Goal: Task Accomplishment & Management: Use online tool/utility

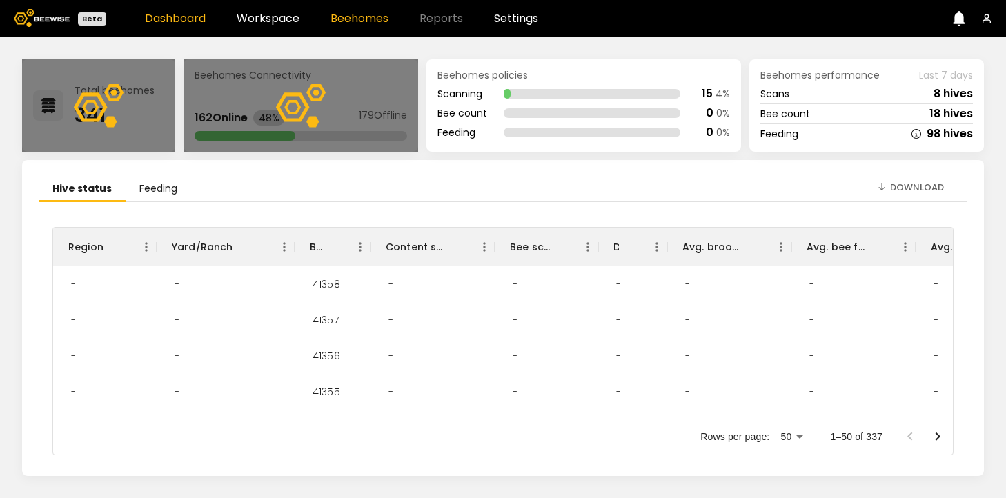
click at [353, 17] on link "Beehomes" at bounding box center [359, 18] width 58 height 11
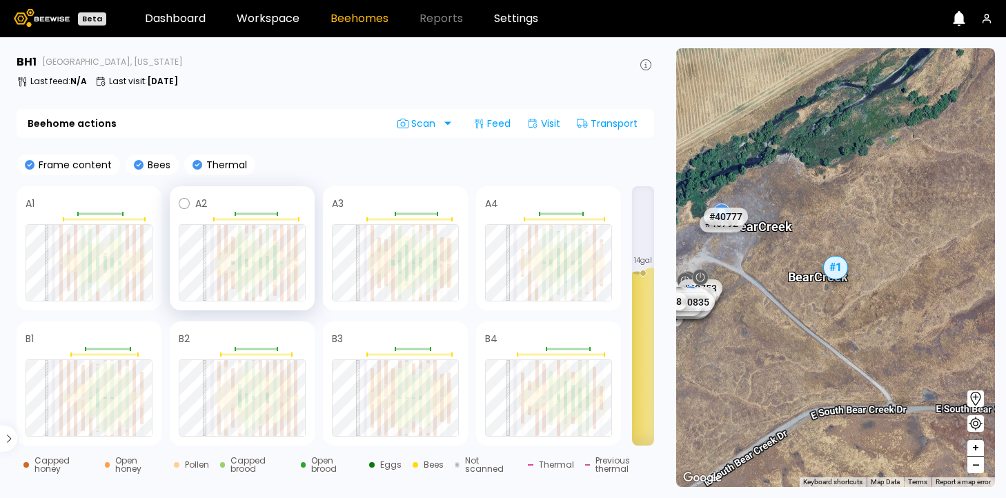
click at [258, 281] on div at bounding box center [242, 262] width 127 height 77
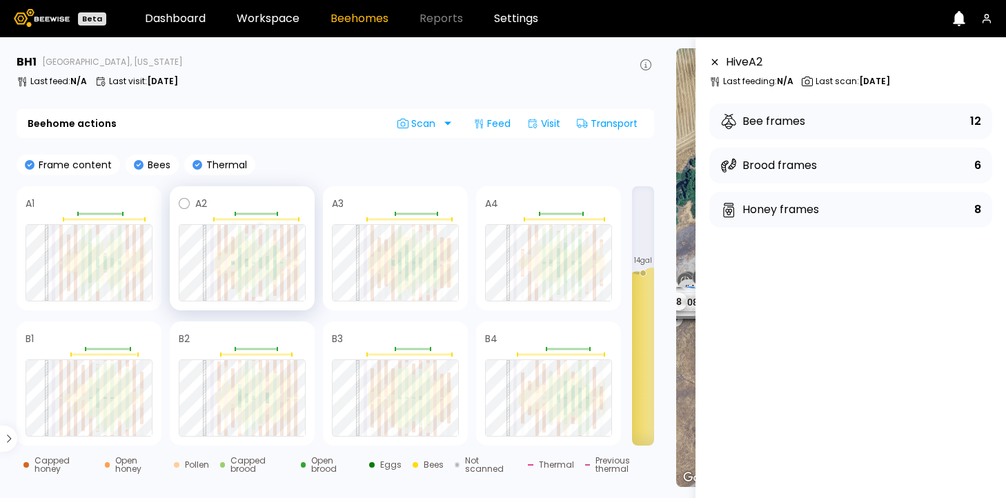
click at [260, 284] on div at bounding box center [260, 289] width 3 height 16
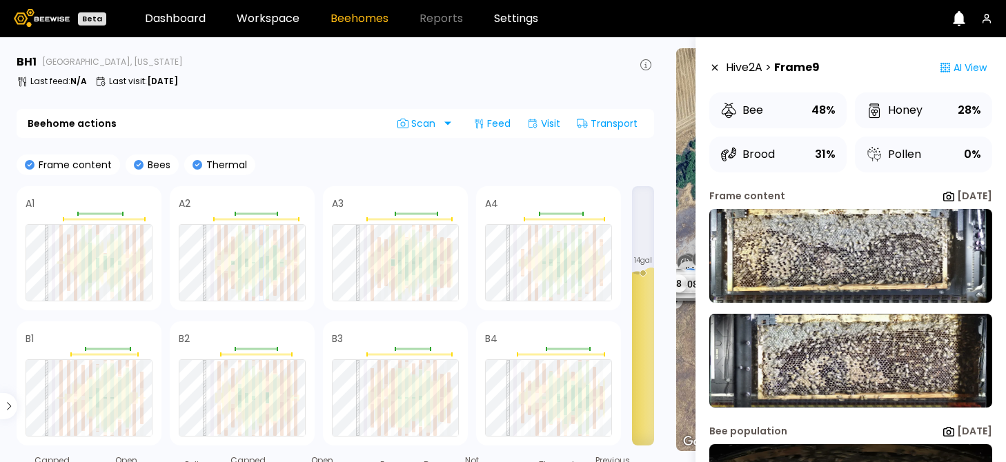
click at [137, 166] on icon at bounding box center [139, 165] width 10 height 10
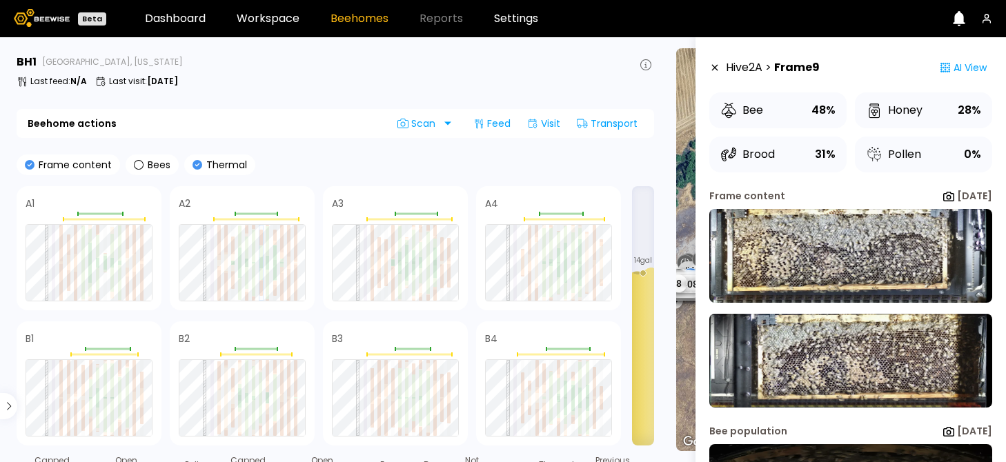
click at [29, 164] on icon at bounding box center [30, 165] width 10 height 10
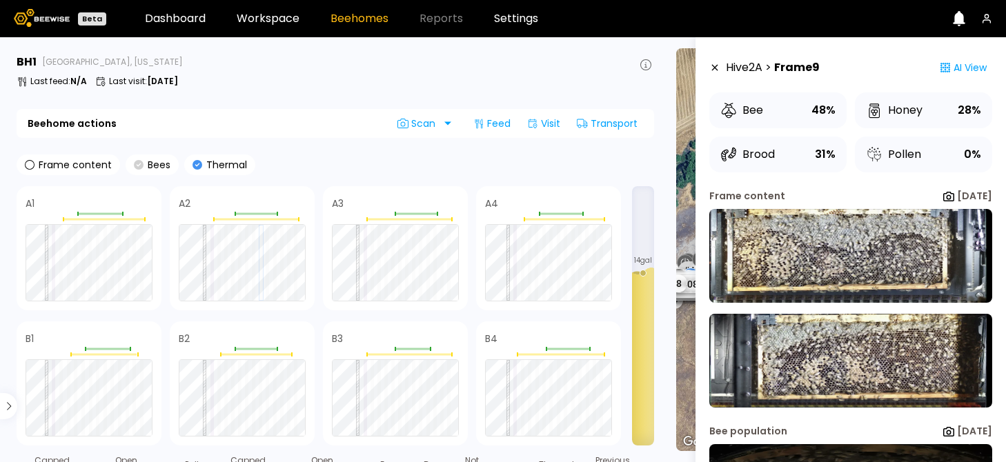
click at [134, 166] on icon at bounding box center [139, 165] width 10 height 10
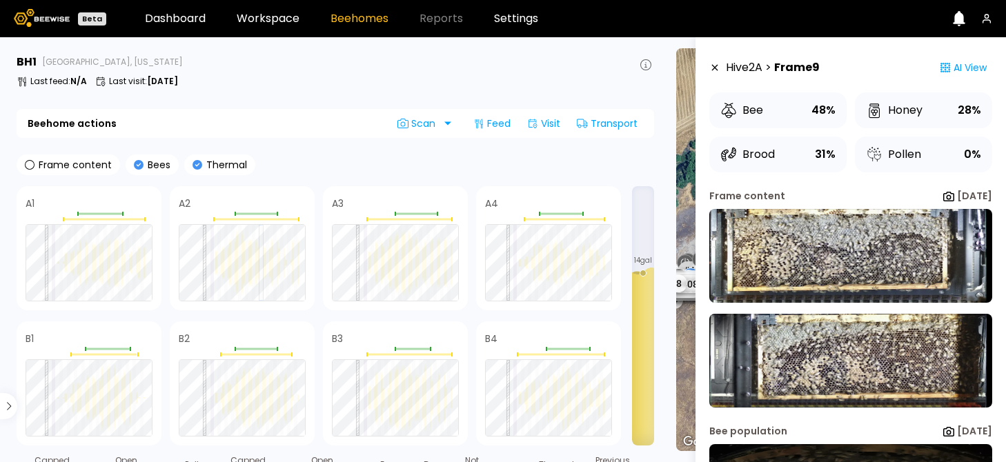
click at [196, 166] on icon at bounding box center [197, 165] width 10 height 10
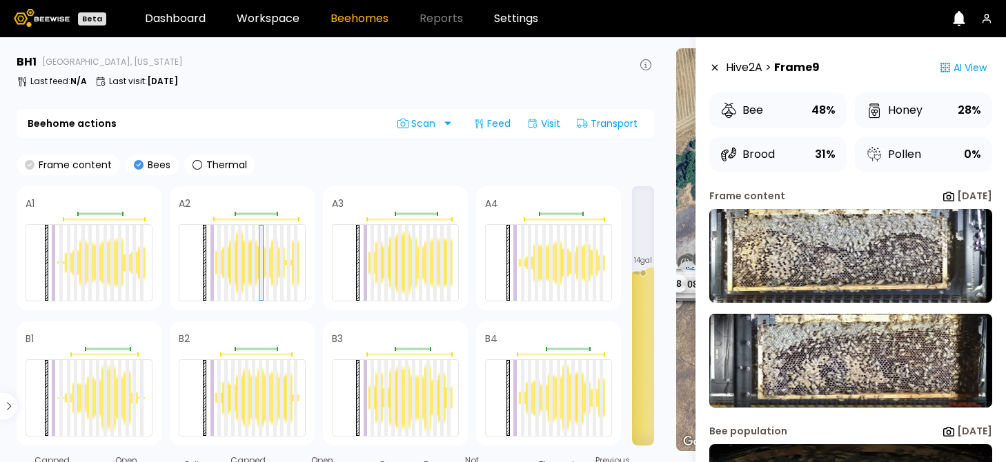
click at [27, 163] on icon at bounding box center [30, 165] width 10 height 10
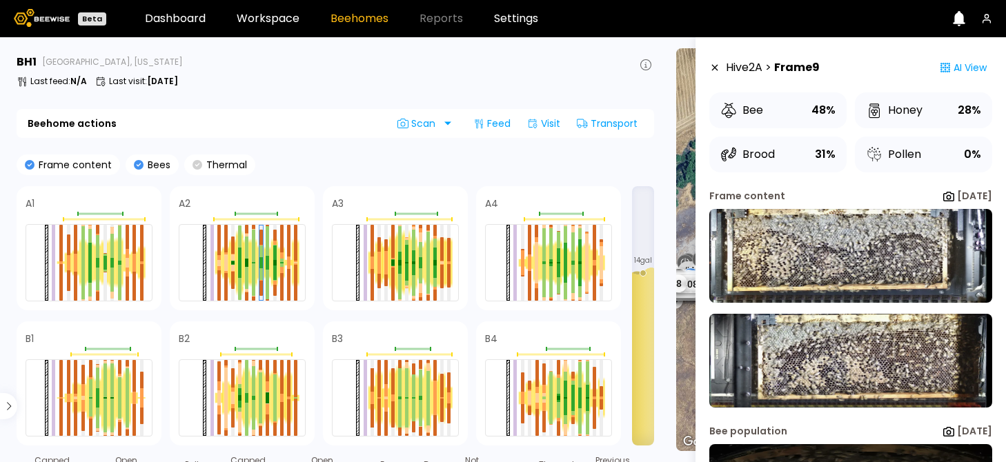
click at [197, 166] on icon at bounding box center [197, 165] width 10 height 10
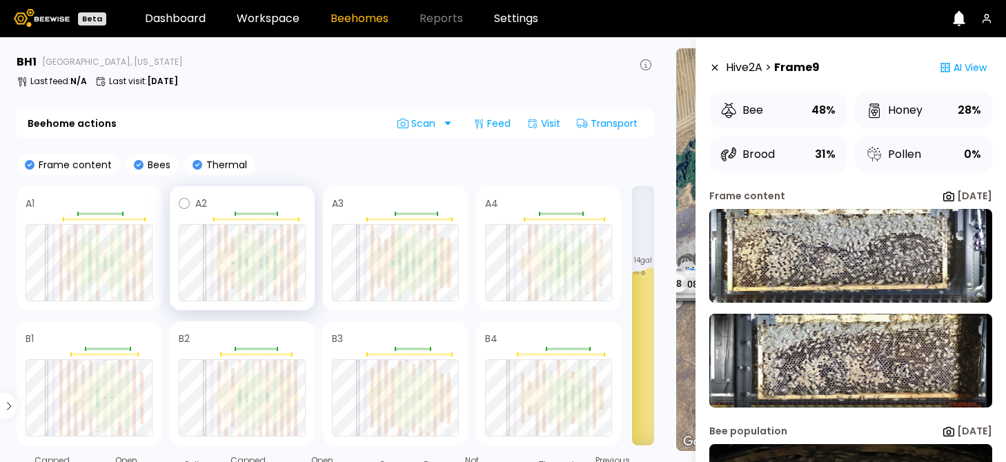
click at [261, 284] on div at bounding box center [260, 288] width 3 height 15
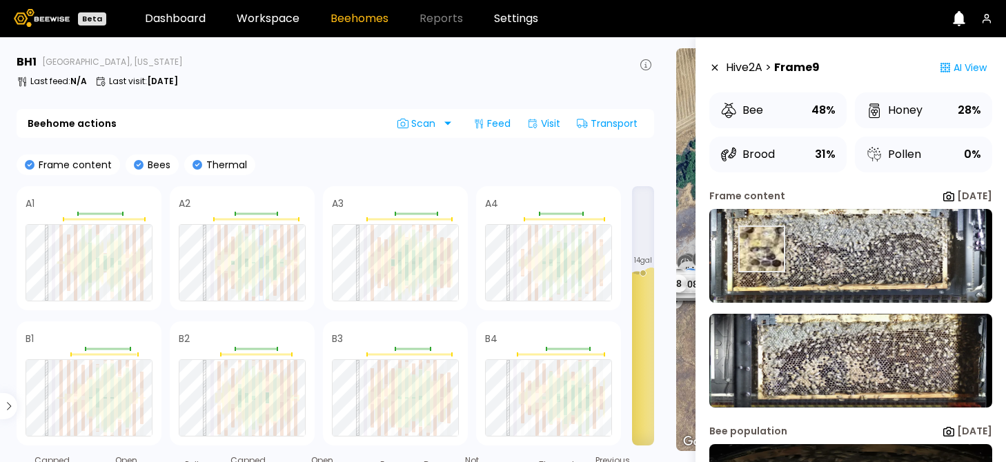
click at [761, 249] on img at bounding box center [850, 256] width 283 height 94
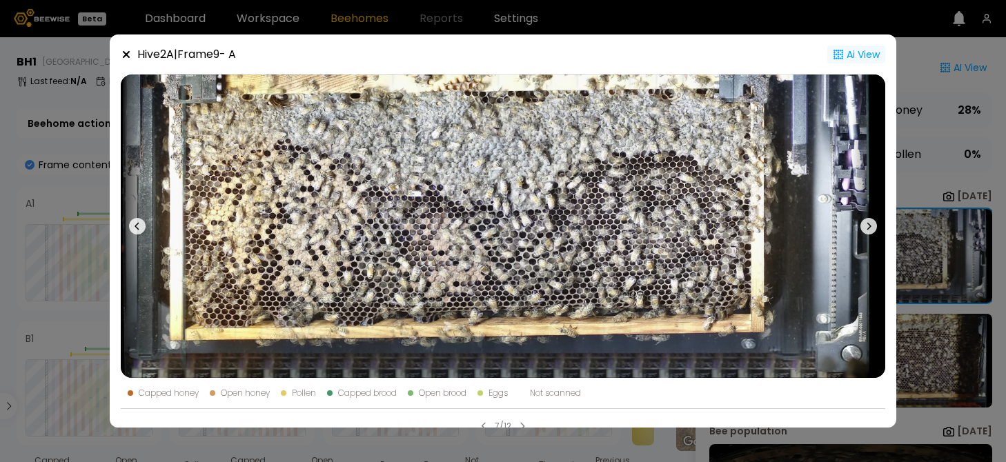
click at [847, 52] on div "Ai View" at bounding box center [856, 55] width 58 height 18
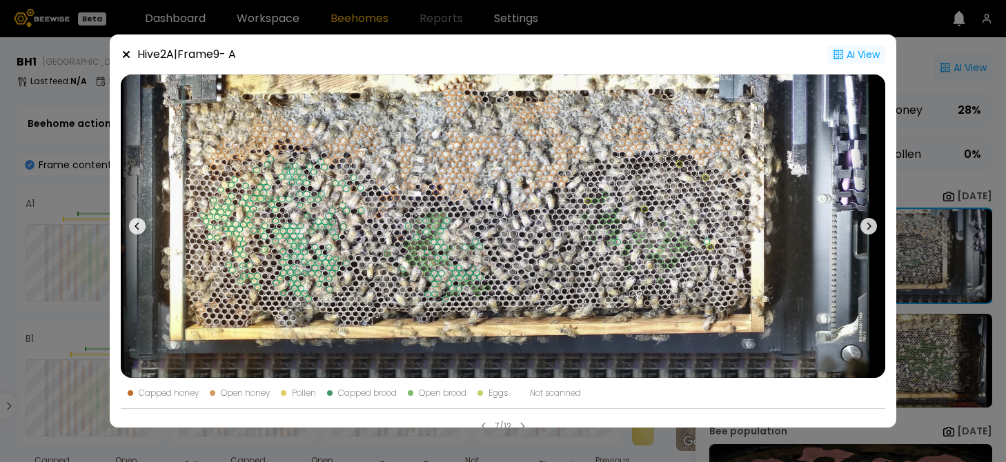
click at [127, 55] on icon at bounding box center [126, 54] width 7 height 7
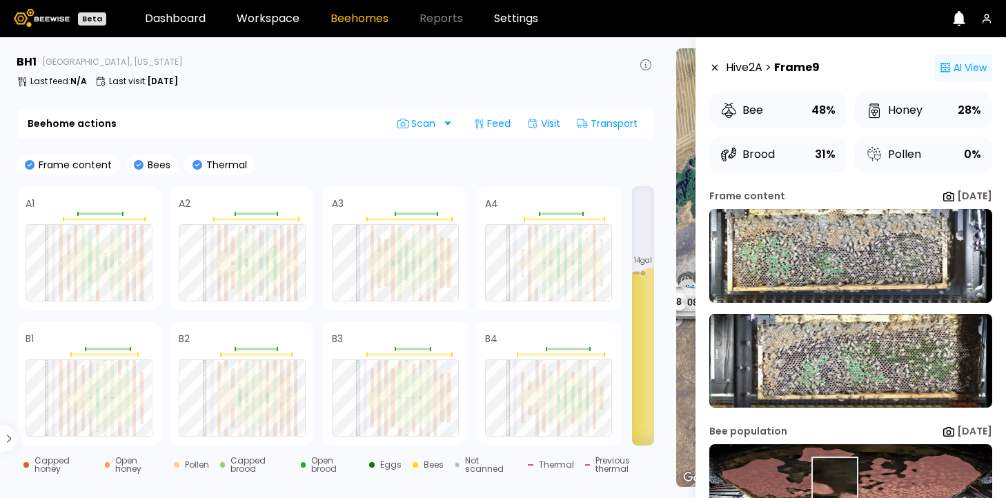
click at [833, 480] on img at bounding box center [850, 491] width 283 height 94
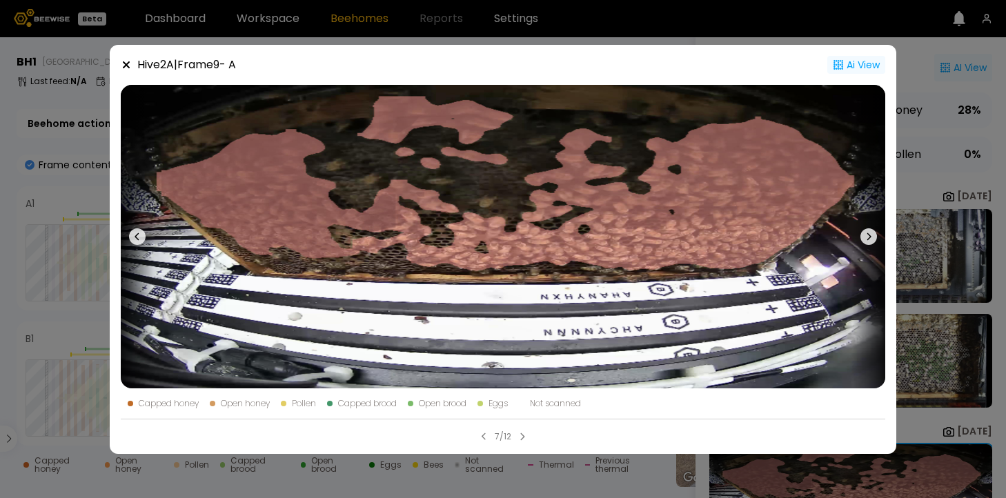
click at [844, 66] on div "Ai View" at bounding box center [856, 65] width 58 height 18
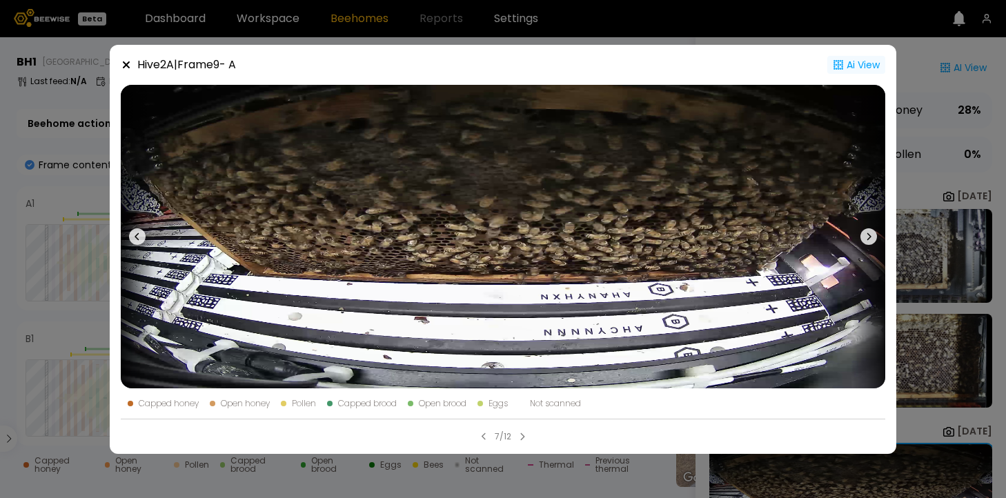
click at [844, 66] on div "Ai View" at bounding box center [856, 65] width 58 height 18
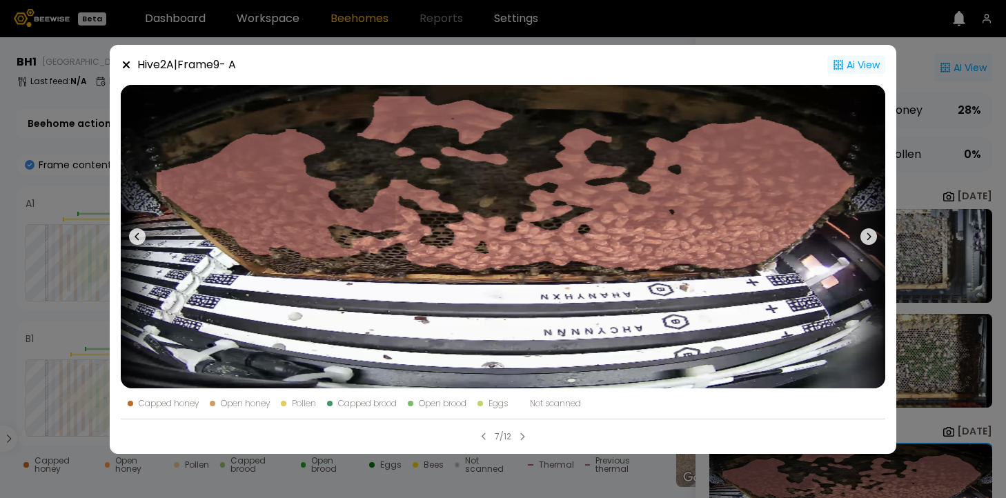
click at [122, 62] on icon at bounding box center [126, 64] width 11 height 11
